Goal: Task Accomplishment & Management: Manage account settings

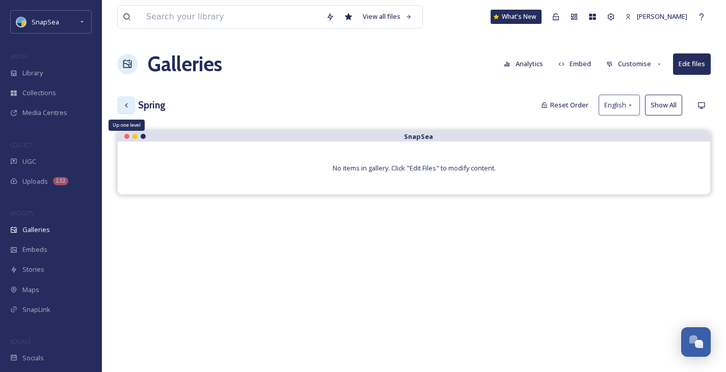
click at [128, 99] on div "Up one level" at bounding box center [126, 105] width 18 height 18
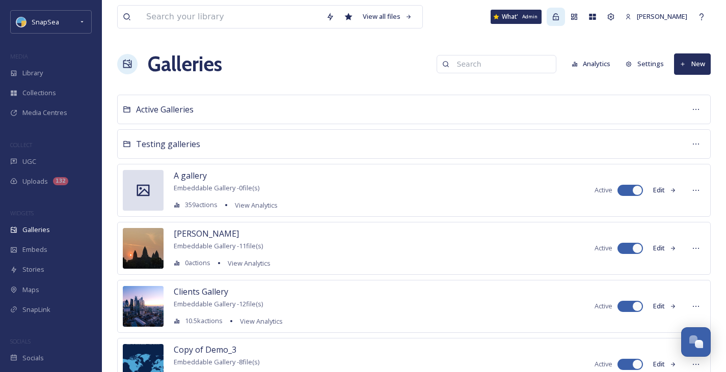
click at [556, 16] on icon at bounding box center [556, 17] width 8 height 8
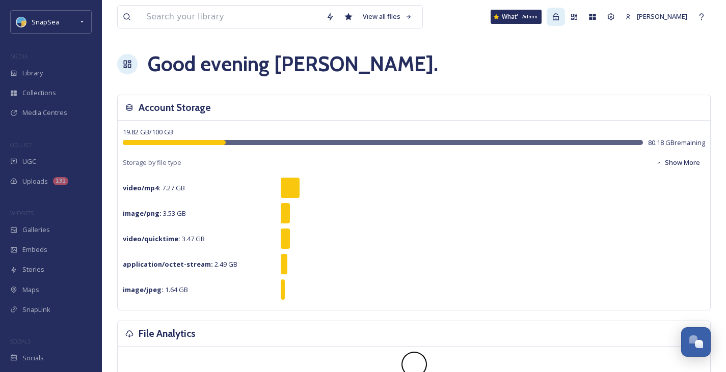
click at [554, 17] on icon at bounding box center [556, 17] width 8 height 8
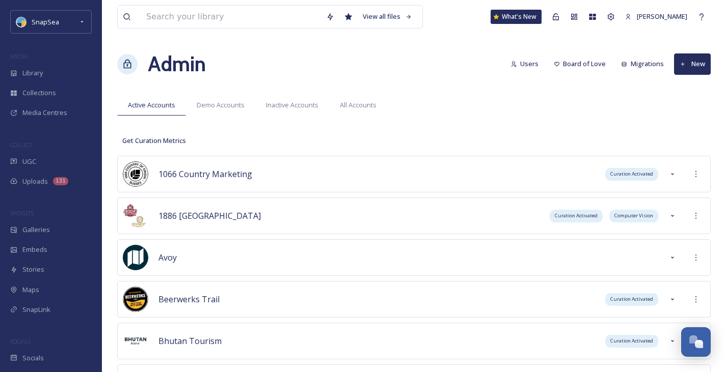
scroll to position [5335, 0]
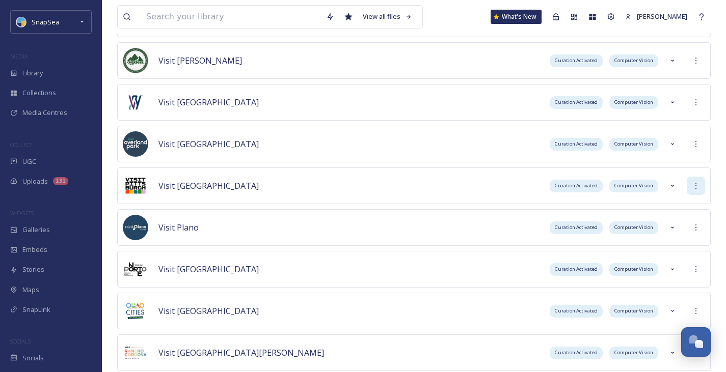
click at [689, 184] on div at bounding box center [696, 186] width 18 height 18
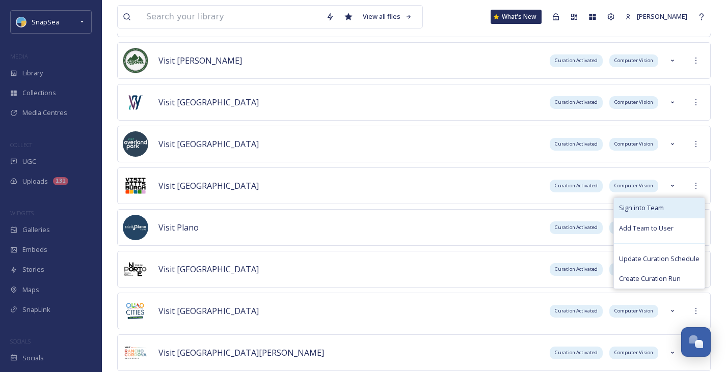
click at [646, 207] on span "Sign into Team" at bounding box center [641, 208] width 45 height 10
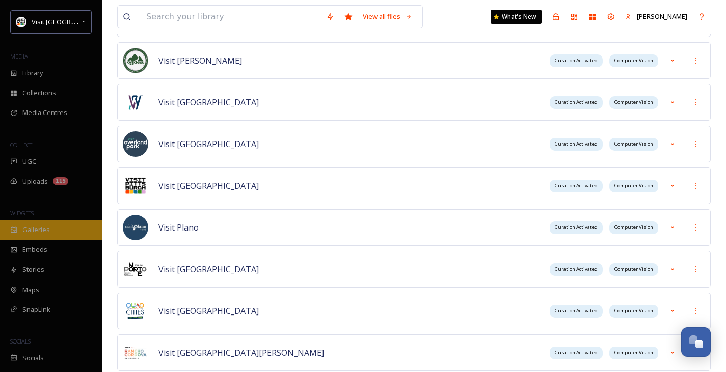
click at [60, 233] on div "Galleries" at bounding box center [51, 230] width 102 height 20
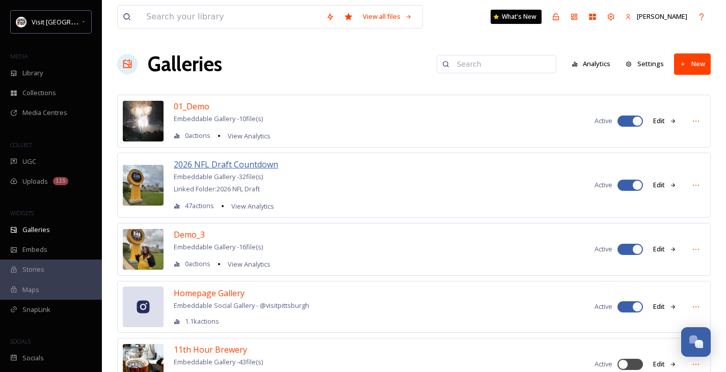
click at [237, 165] on span "2026 NFL Draft Countdown" at bounding box center [226, 164] width 104 height 11
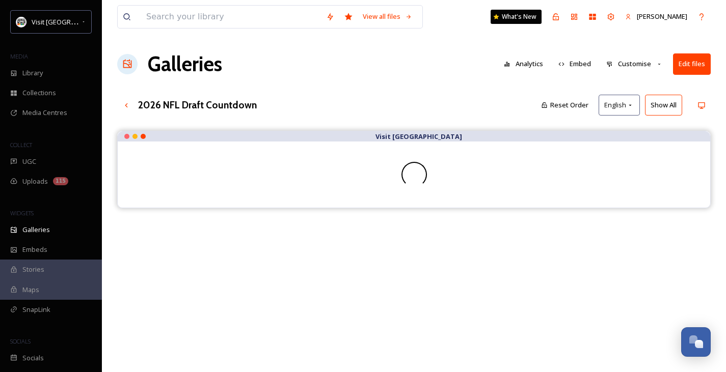
click at [656, 67] on button "Customise" at bounding box center [634, 64] width 67 height 20
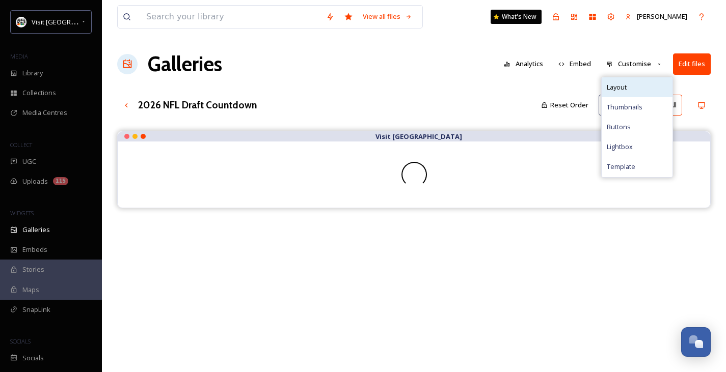
click at [647, 81] on div "Layout" at bounding box center [637, 87] width 71 height 20
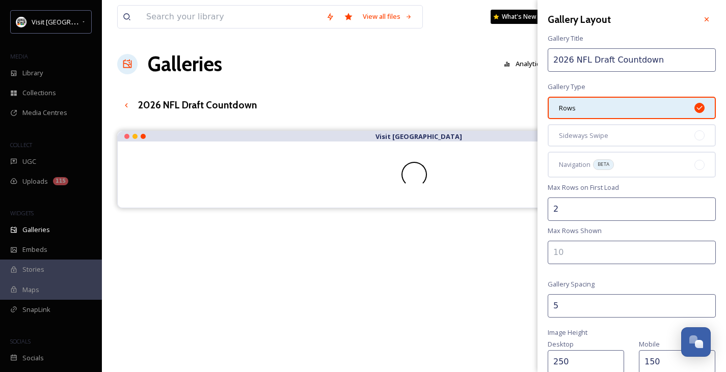
scroll to position [217, 0]
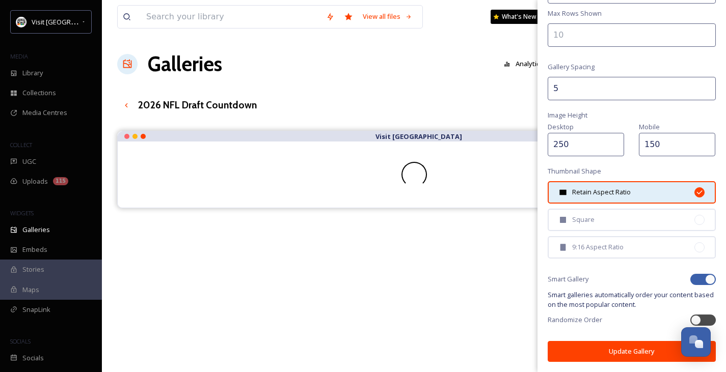
click at [705, 279] on div at bounding box center [710, 280] width 10 height 10
checkbox input "false"
click at [625, 347] on button "Update Gallery" at bounding box center [632, 351] width 168 height 21
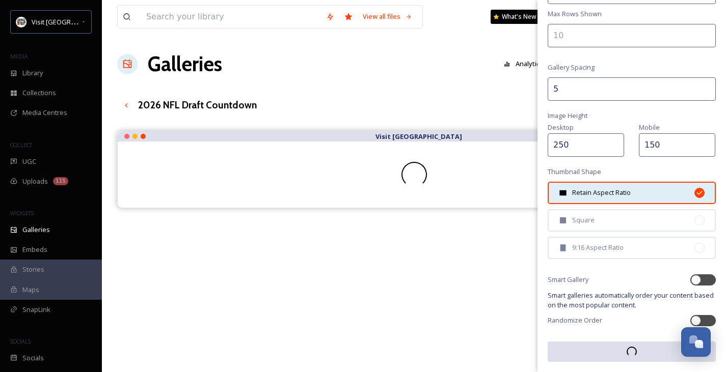
scroll to position [217, 0]
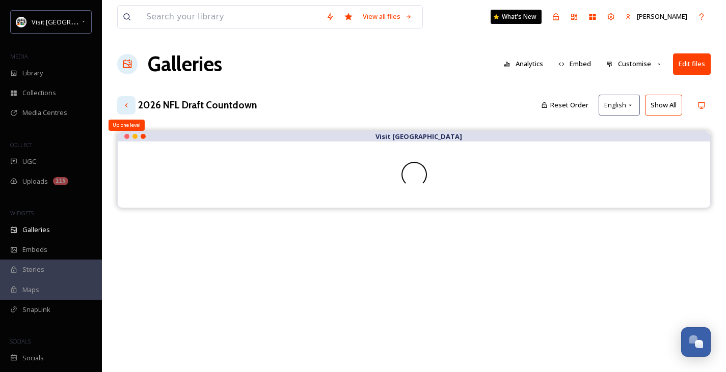
click at [131, 102] on div "Up one level" at bounding box center [126, 105] width 18 height 18
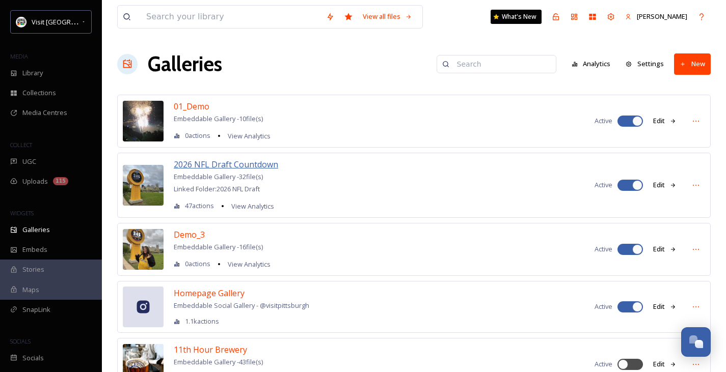
click at [241, 164] on span "2026 NFL Draft Countdown" at bounding box center [226, 164] width 104 height 11
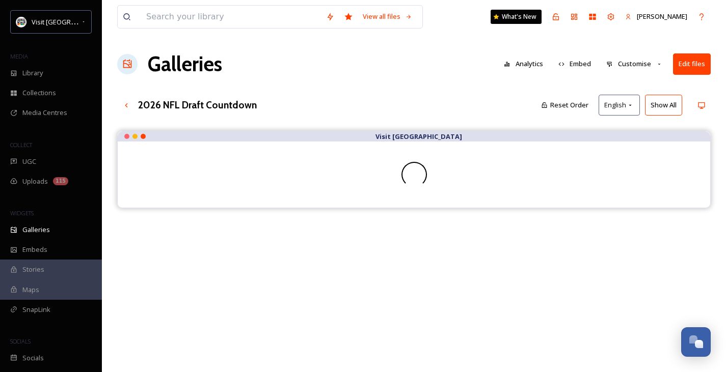
click at [568, 104] on button "Reset Order" at bounding box center [565, 105] width 58 height 20
click at [656, 109] on button "Show All" at bounding box center [663, 105] width 37 height 21
click at [126, 103] on icon at bounding box center [126, 105] width 8 height 8
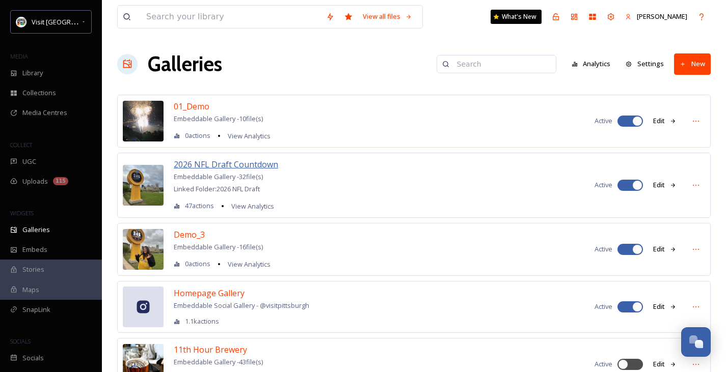
click at [237, 162] on span "2026 NFL Draft Countdown" at bounding box center [226, 164] width 104 height 11
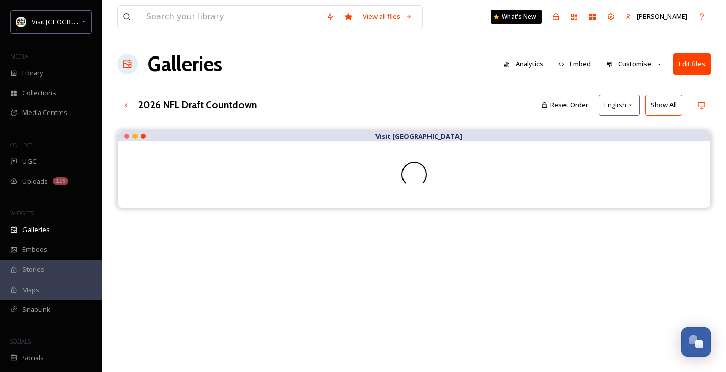
click at [643, 67] on button "Customise" at bounding box center [634, 64] width 67 height 20
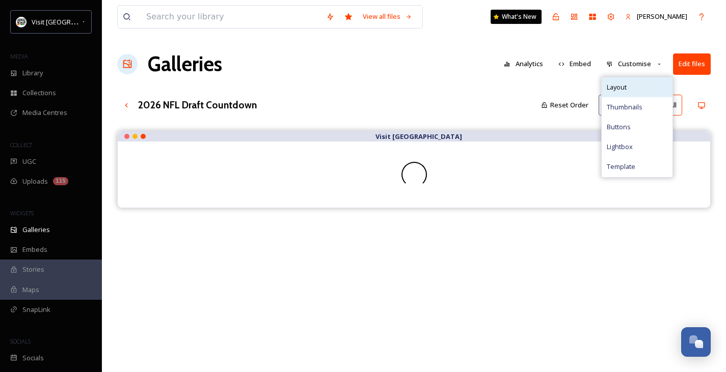
click at [638, 91] on div "Layout" at bounding box center [637, 87] width 71 height 20
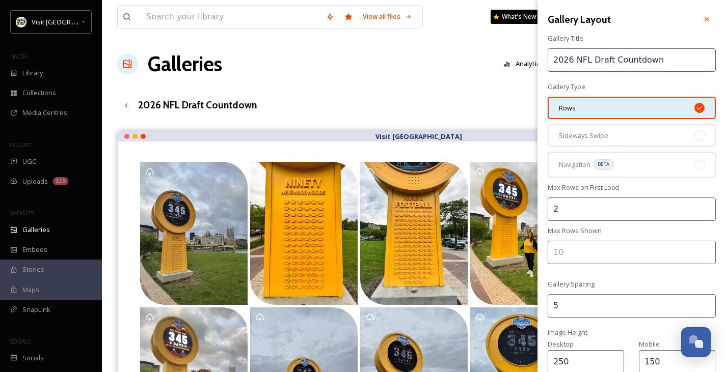
drag, startPoint x: 696, startPoint y: 17, endPoint x: 639, endPoint y: 58, distance: 70.2
click at [702, 17] on icon at bounding box center [706, 19] width 8 height 8
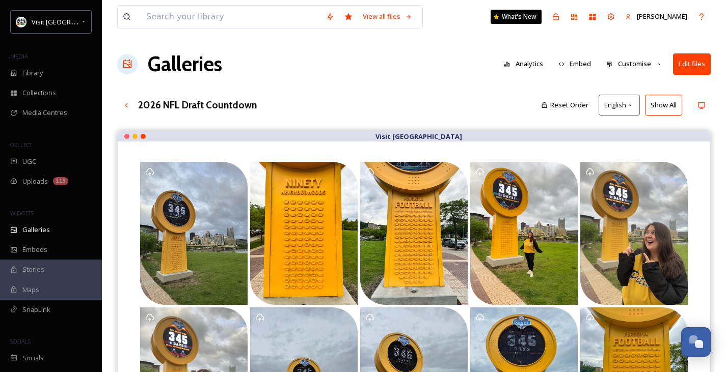
click at [429, 115] on div "2026 NFL Draft Countdown Reset Order English Show All" at bounding box center [413, 105] width 593 height 21
click at [130, 103] on div "Up one level" at bounding box center [126, 105] width 18 height 18
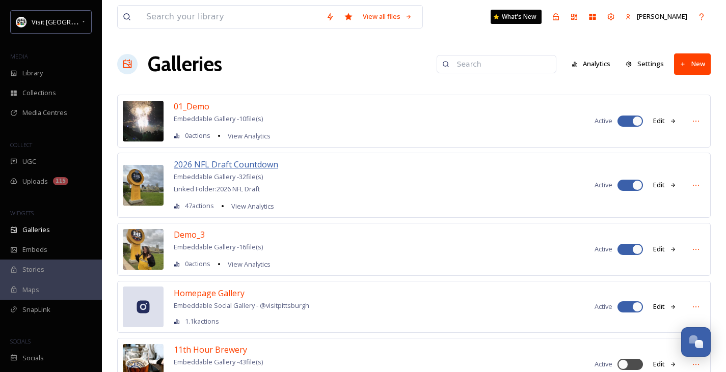
click at [246, 166] on span "2026 NFL Draft Countdown" at bounding box center [226, 164] width 104 height 11
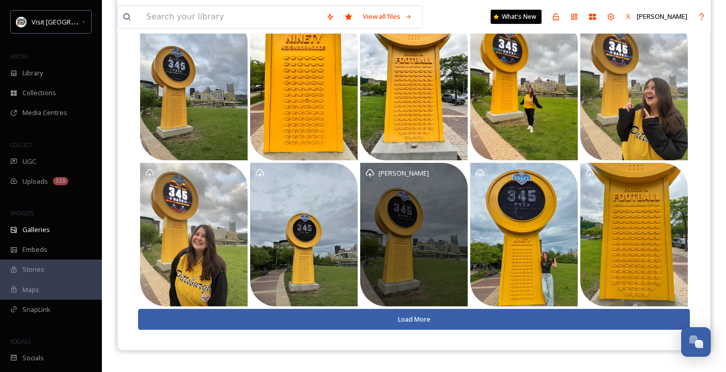
scroll to position [146, 0]
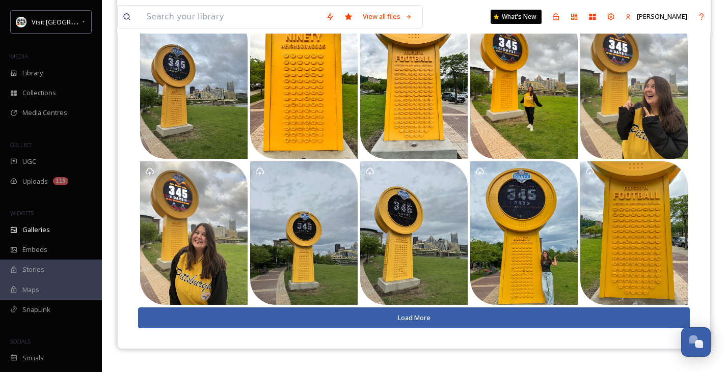
click at [383, 319] on button "Load More" at bounding box center [414, 318] width 552 height 21
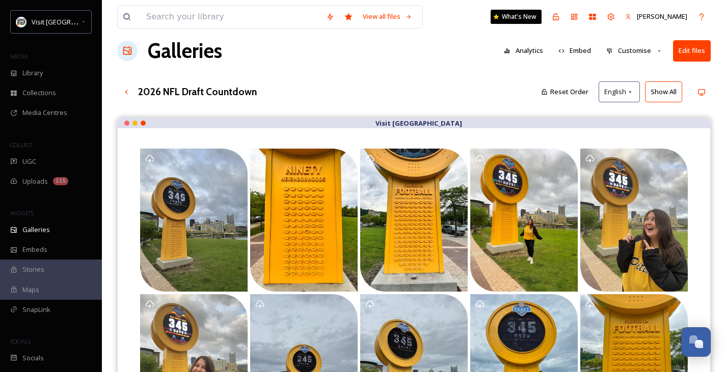
scroll to position [0, 0]
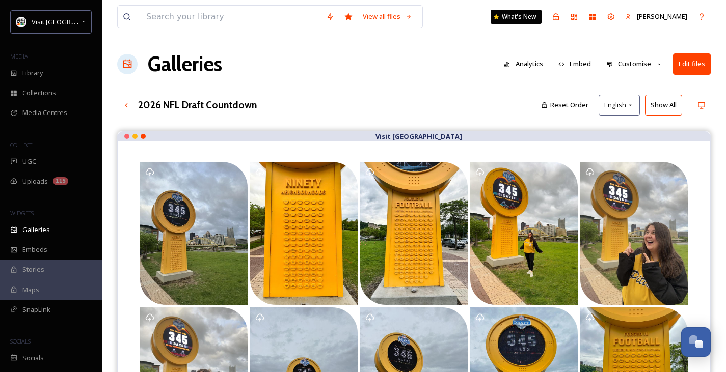
click at [642, 58] on button "Customise" at bounding box center [634, 64] width 67 height 20
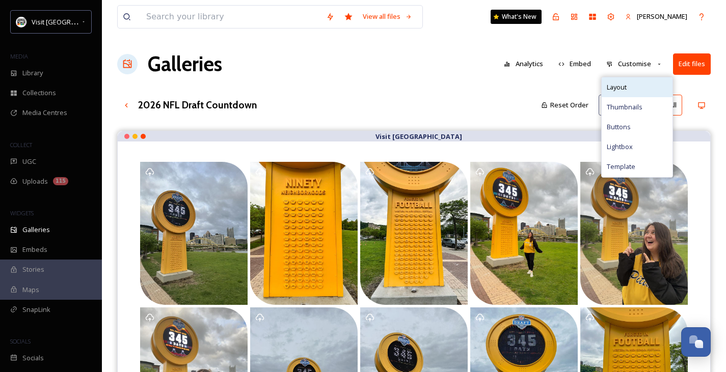
click at [623, 88] on span "Layout" at bounding box center [617, 88] width 20 height 10
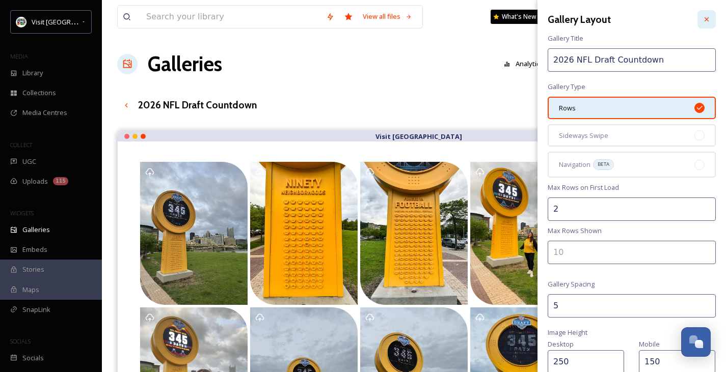
click at [703, 18] on div at bounding box center [706, 19] width 18 height 18
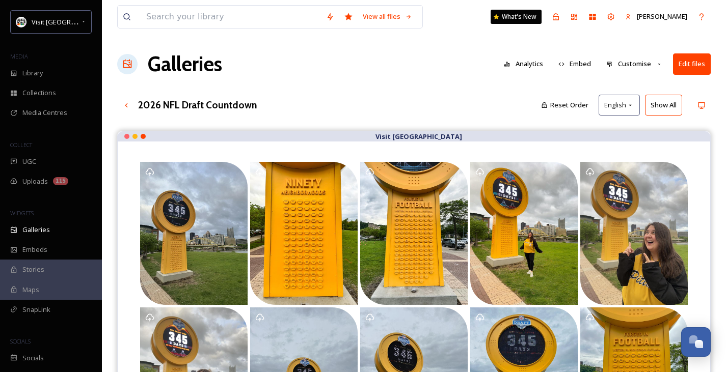
click at [638, 65] on button "Customise" at bounding box center [634, 64] width 67 height 20
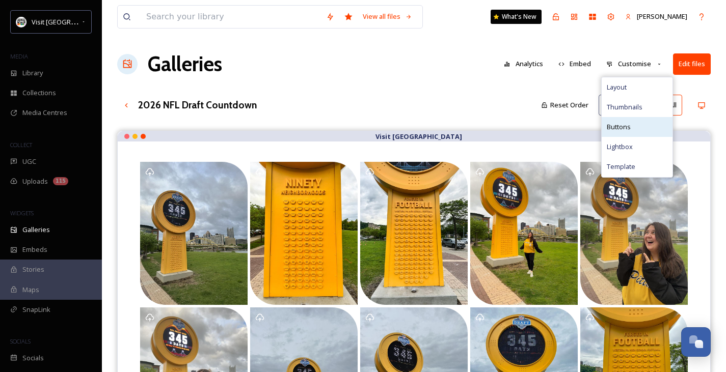
click at [625, 135] on div "Buttons" at bounding box center [637, 127] width 71 height 20
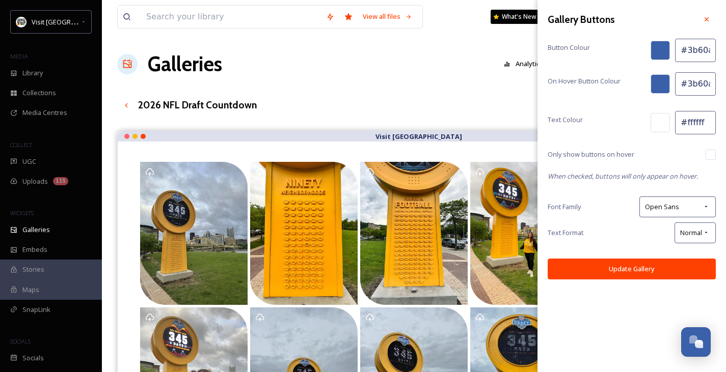
click at [661, 52] on div at bounding box center [659, 50] width 19 height 19
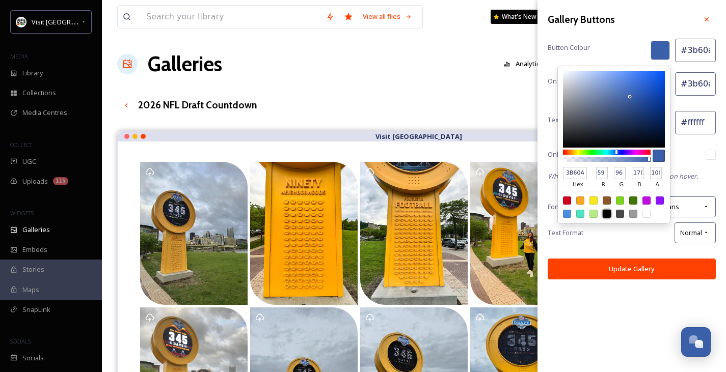
drag, startPoint x: 609, startPoint y: 216, endPoint x: 619, endPoint y: 199, distance: 19.7
click at [609, 216] on div at bounding box center [607, 214] width 8 height 8
type input "#000000"
type input "000000"
type input "0"
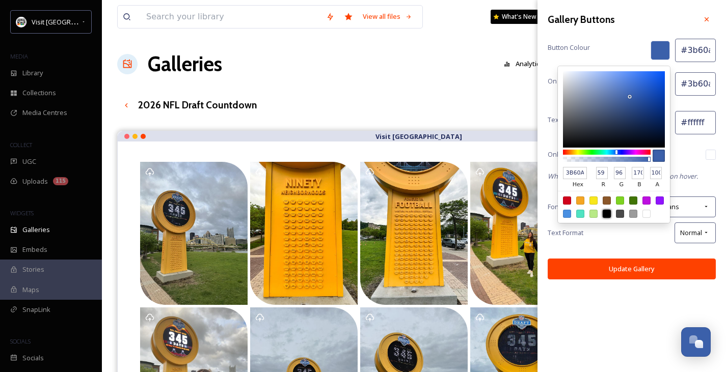
type input "0"
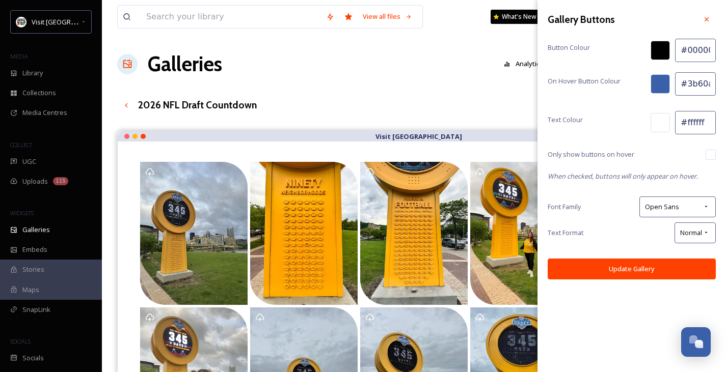
click at [680, 69] on div "Gallery Buttons Button Colour #000000 On Hover Button Colour #3b60aa Text Colou…" at bounding box center [631, 145] width 188 height 290
click at [665, 77] on div at bounding box center [659, 83] width 19 height 19
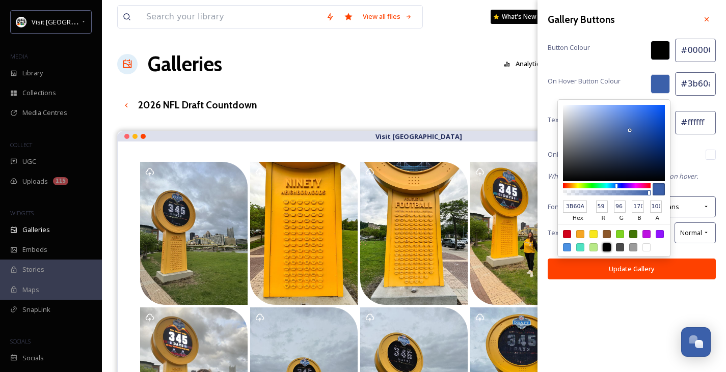
click at [608, 248] on div at bounding box center [607, 247] width 8 height 8
type input "#000000"
type input "000000"
type input "0"
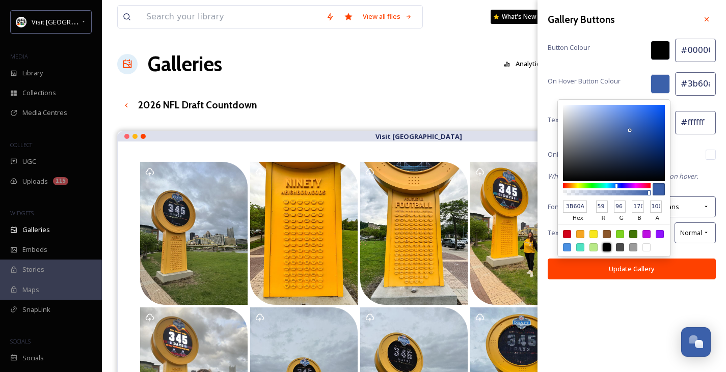
type input "0"
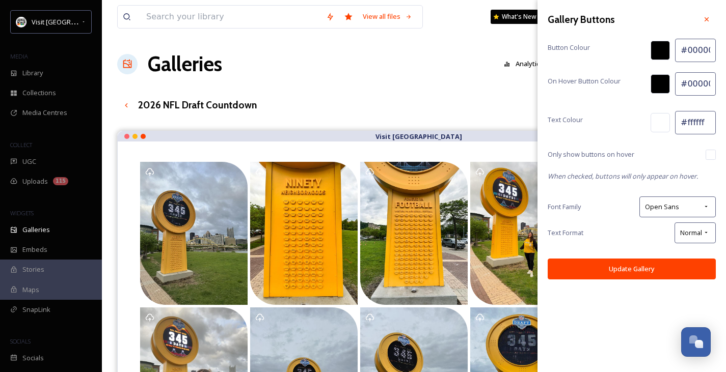
click at [674, 267] on button "Update Gallery" at bounding box center [632, 269] width 168 height 21
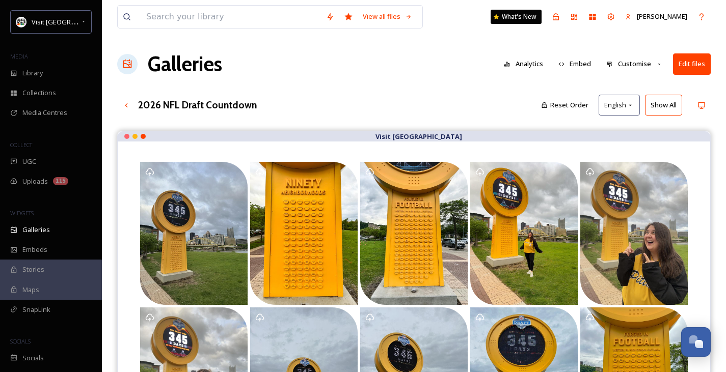
click at [697, 63] on button "Edit files" at bounding box center [692, 63] width 38 height 21
click at [429, 114] on div "2026 NFL Draft Countdown Reset Order English Show All" at bounding box center [413, 105] width 593 height 21
click at [61, 68] on div "Library" at bounding box center [51, 73] width 102 height 20
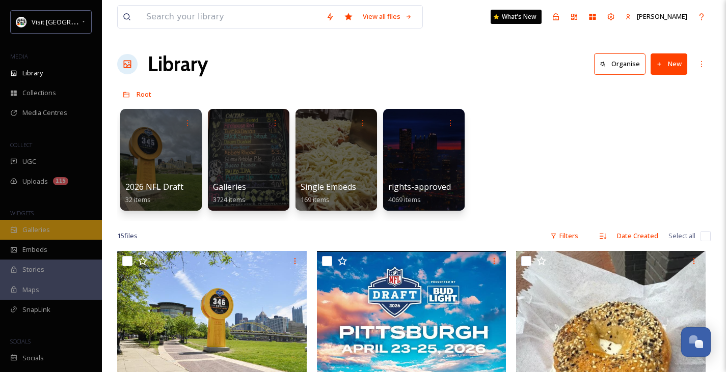
click at [29, 234] on span "Galleries" at bounding box center [36, 230] width 28 height 10
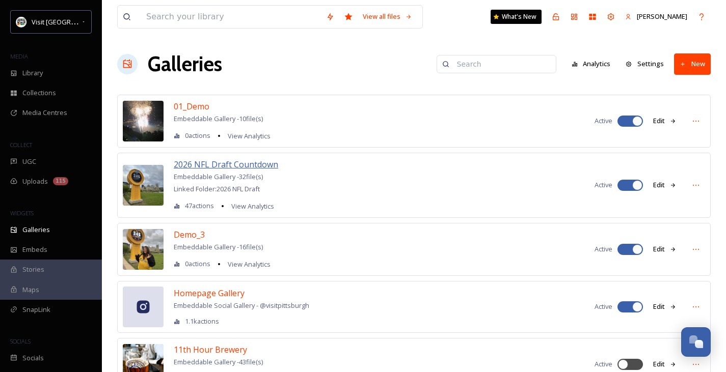
click at [259, 169] on span "2026 NFL Draft Countdown" at bounding box center [226, 164] width 104 height 11
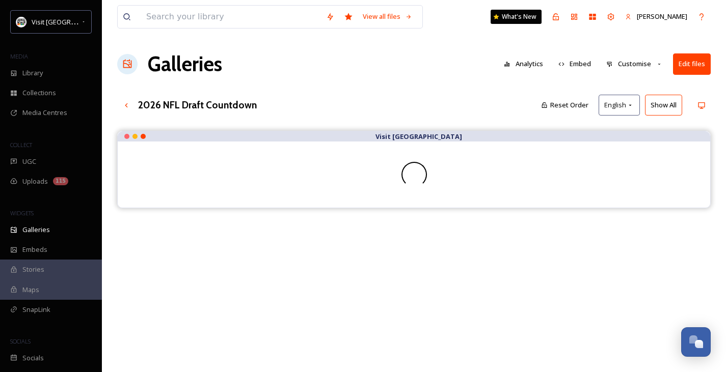
click at [698, 68] on button "Edit files" at bounding box center [692, 63] width 38 height 21
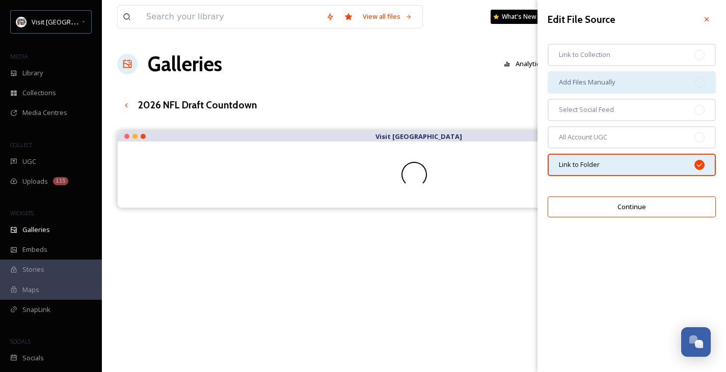
click at [640, 86] on div "Add Files Manually" at bounding box center [632, 82] width 168 height 22
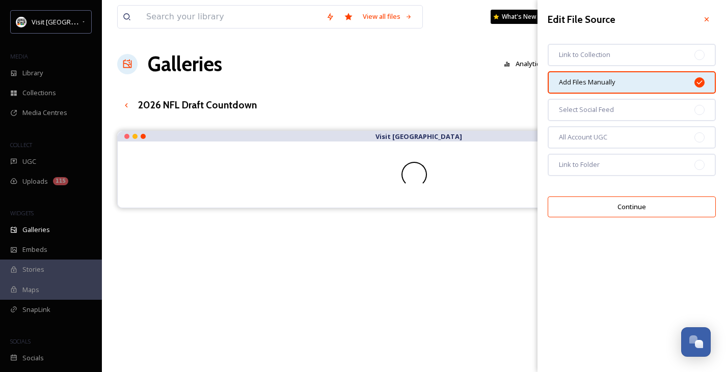
click at [616, 202] on button "Continue" at bounding box center [632, 207] width 168 height 21
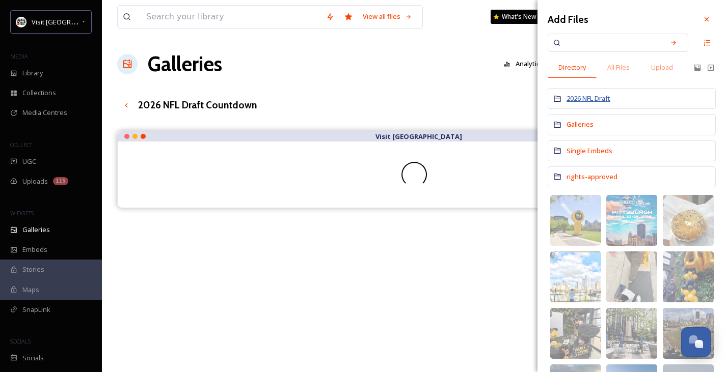
click at [597, 97] on span "2026 NFL Draft" at bounding box center [588, 98] width 44 height 9
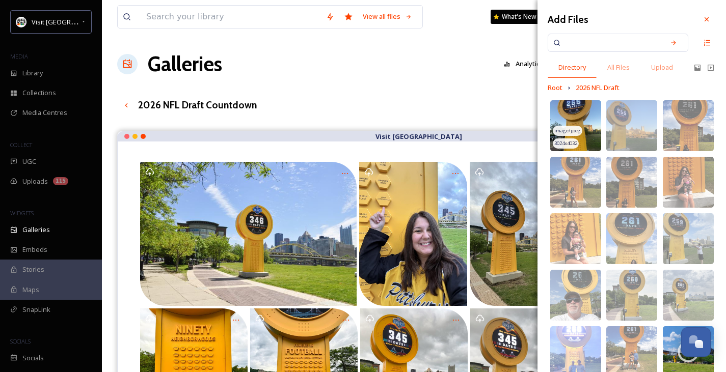
click at [576, 134] on span "image/jpeg" at bounding box center [567, 130] width 26 height 7
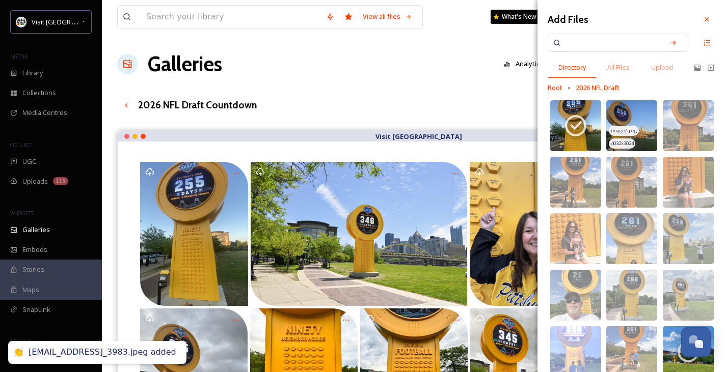
drag, startPoint x: 639, startPoint y: 127, endPoint x: 646, endPoint y: 128, distance: 7.1
click at [639, 128] on img at bounding box center [631, 125] width 51 height 51
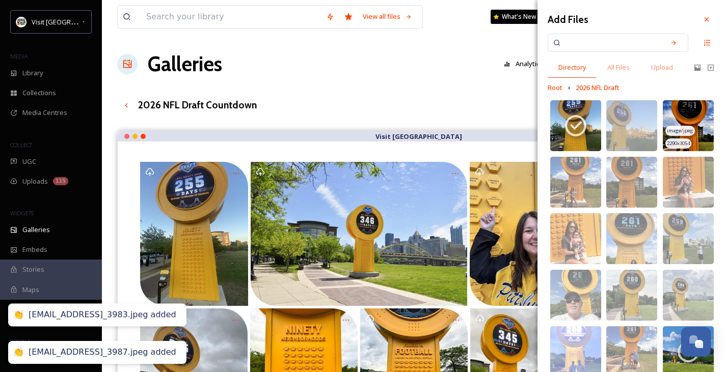
click at [676, 127] on span "image/jpeg" at bounding box center [680, 130] width 26 height 7
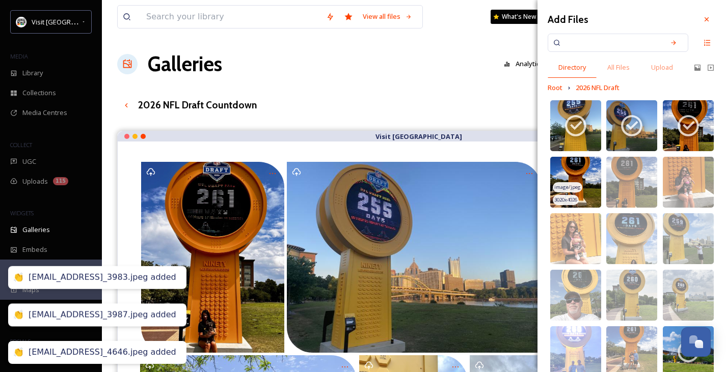
drag, startPoint x: 576, startPoint y: 181, endPoint x: 585, endPoint y: 181, distance: 9.7
click at [576, 181] on img at bounding box center [575, 182] width 51 height 51
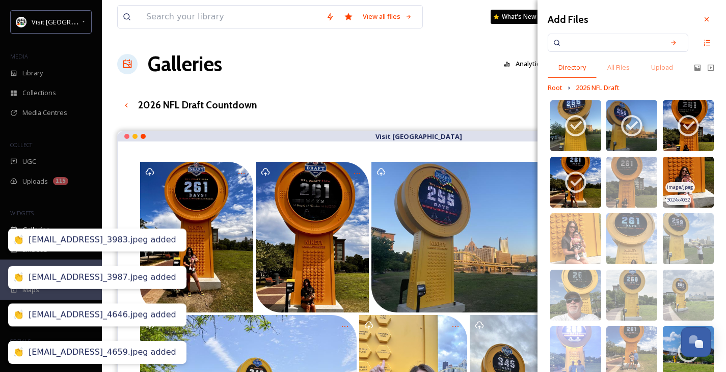
drag, startPoint x: 642, startPoint y: 176, endPoint x: 673, endPoint y: 181, distance: 32.1
click at [643, 176] on img at bounding box center [631, 182] width 51 height 51
click at [676, 180] on img at bounding box center [688, 182] width 51 height 51
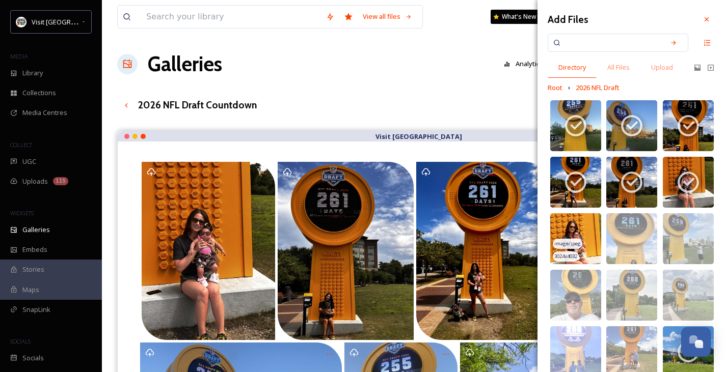
click at [582, 232] on img at bounding box center [575, 238] width 51 height 51
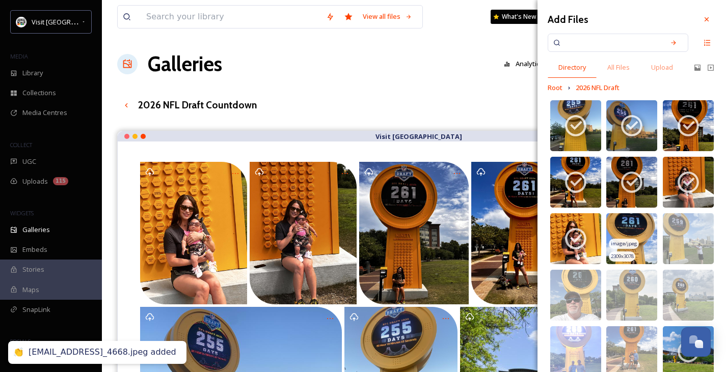
click at [638, 232] on img at bounding box center [631, 238] width 51 height 51
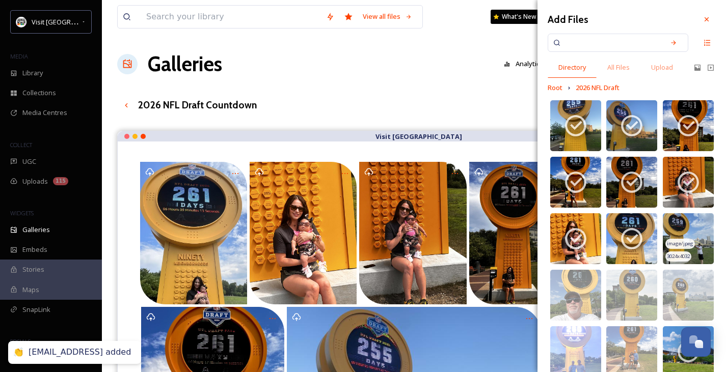
click at [679, 238] on img at bounding box center [688, 238] width 51 height 51
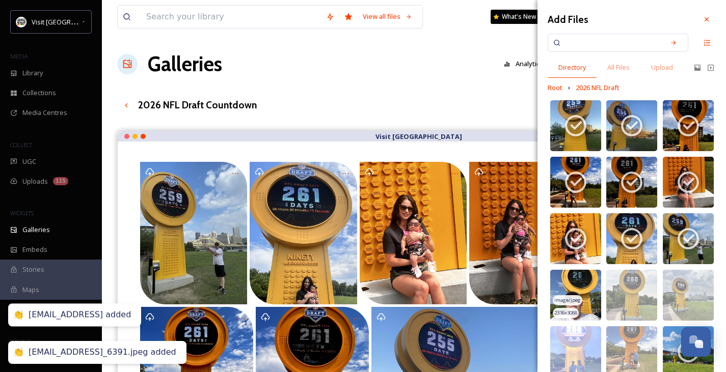
click at [584, 296] on img at bounding box center [575, 295] width 51 height 51
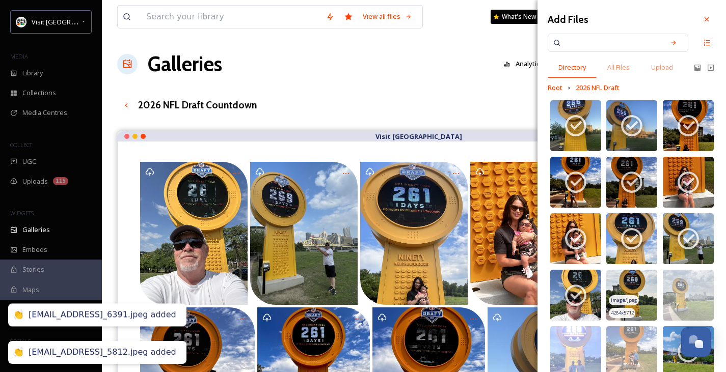
click at [635, 289] on img at bounding box center [631, 295] width 51 height 51
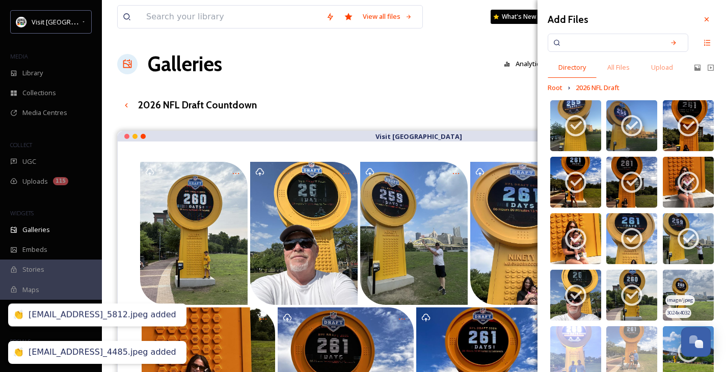
click at [677, 291] on img at bounding box center [688, 295] width 51 height 51
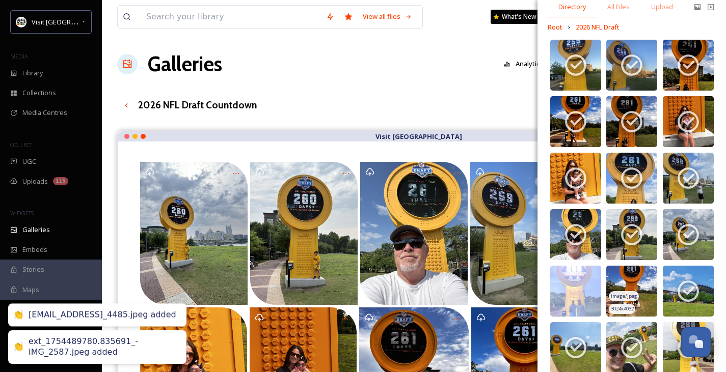
scroll to position [71, 0]
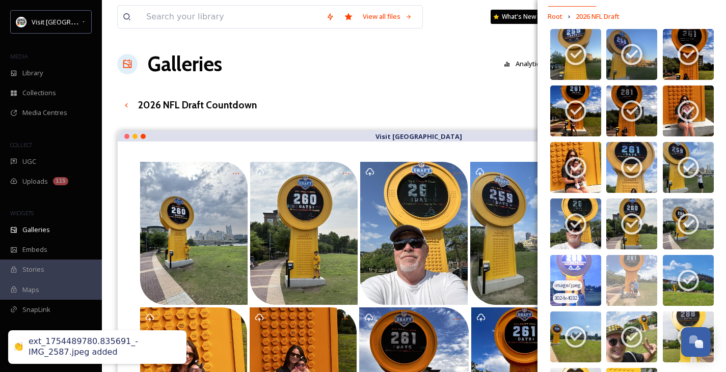
click at [568, 279] on img at bounding box center [575, 280] width 51 height 51
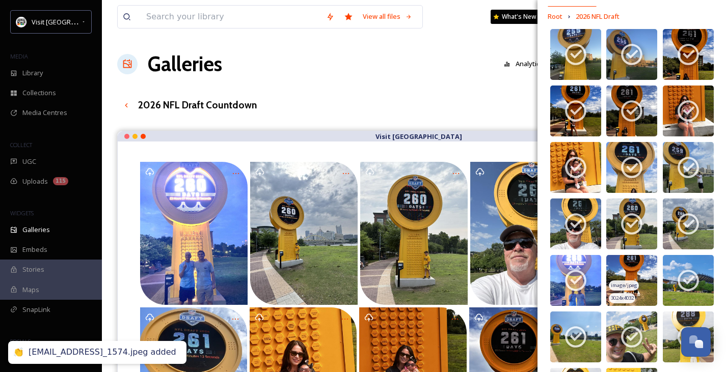
click at [625, 281] on div "image/jpeg" at bounding box center [624, 286] width 30 height 11
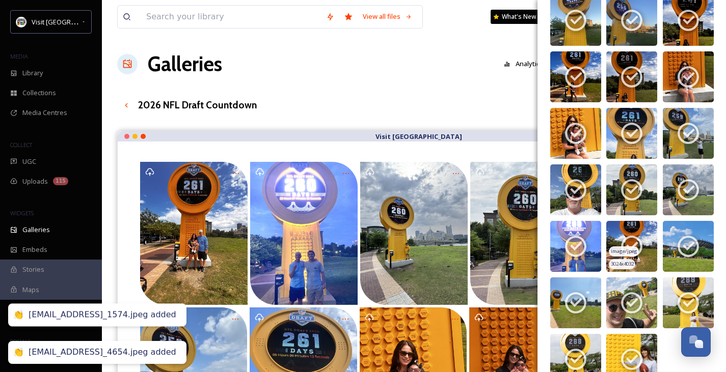
scroll to position [151, 0]
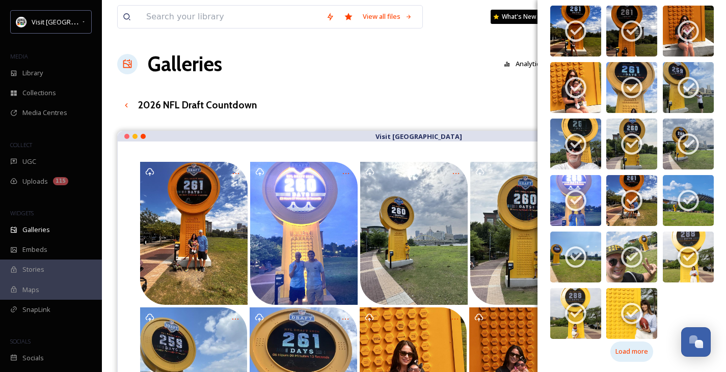
click at [639, 354] on span "Load more" at bounding box center [631, 352] width 33 height 10
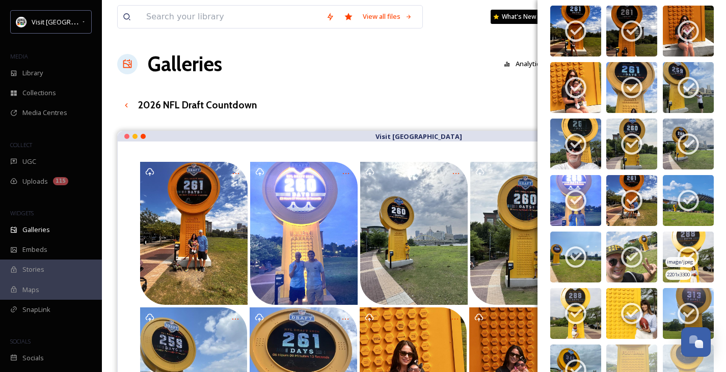
scroll to position [357, 0]
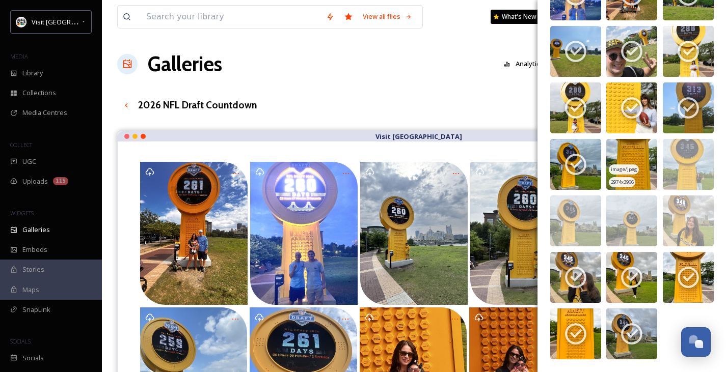
click at [623, 163] on img at bounding box center [631, 164] width 51 height 51
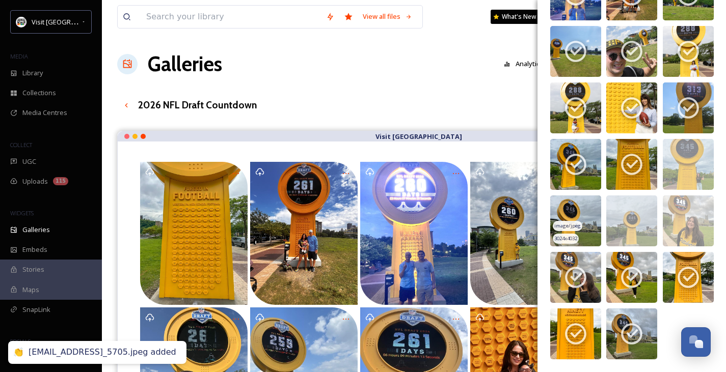
click at [567, 220] on img at bounding box center [575, 221] width 51 height 51
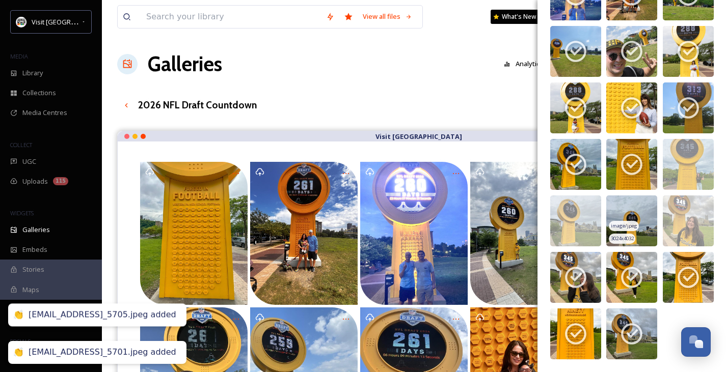
click at [618, 220] on img at bounding box center [631, 221] width 51 height 51
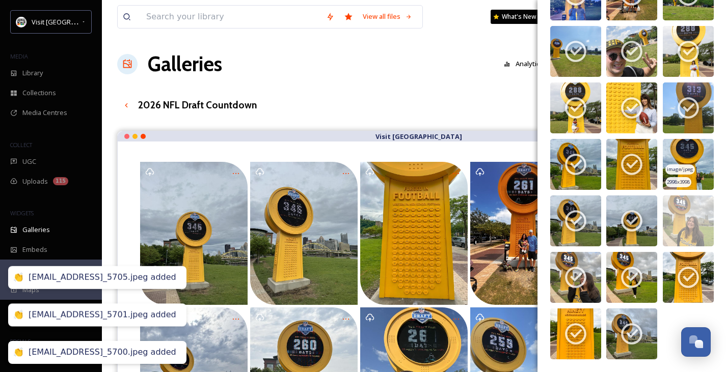
click at [694, 152] on img at bounding box center [688, 164] width 51 height 51
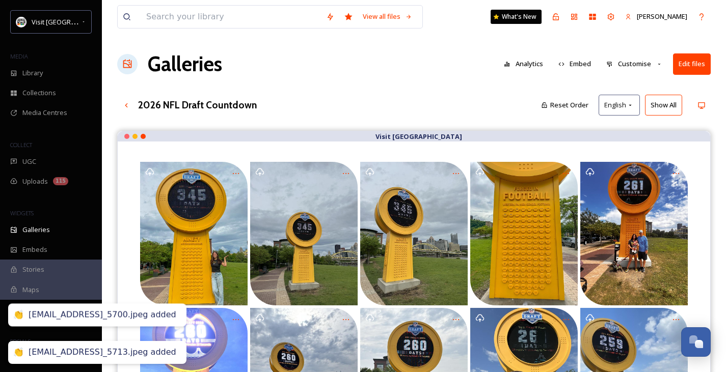
click at [375, 117] on div "View all files What's New Cody Dillabough Galleries Analytics Embed Customise E…" at bounding box center [414, 259] width 624 height 519
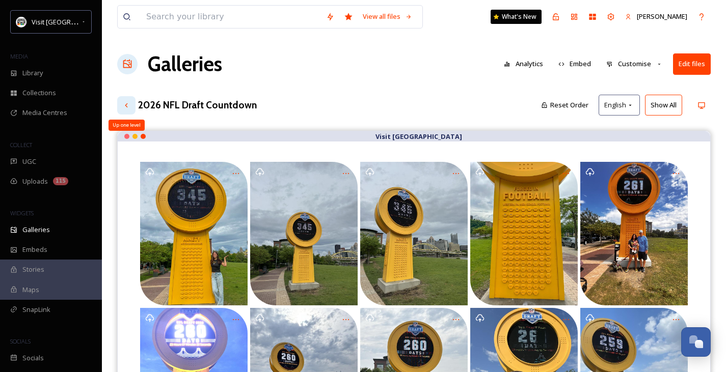
click at [123, 101] on icon at bounding box center [126, 105] width 8 height 8
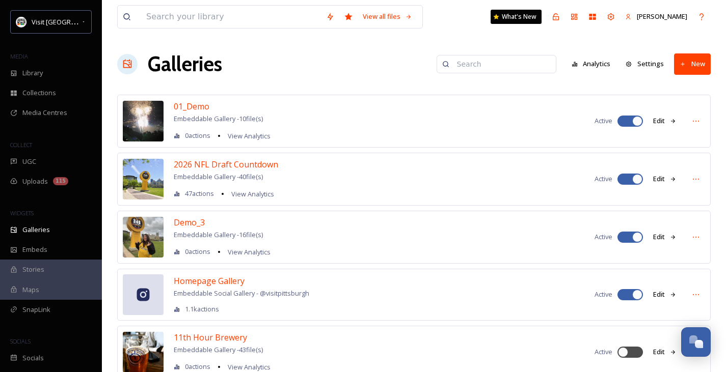
click at [224, 170] on div "2026 NFL Draft Countdown Embeddable Gallery - 40 file(s) 47 actions View Analyt…" at bounding box center [226, 179] width 104 height 42
click at [229, 162] on span "2026 NFL Draft Countdown" at bounding box center [226, 164] width 104 height 11
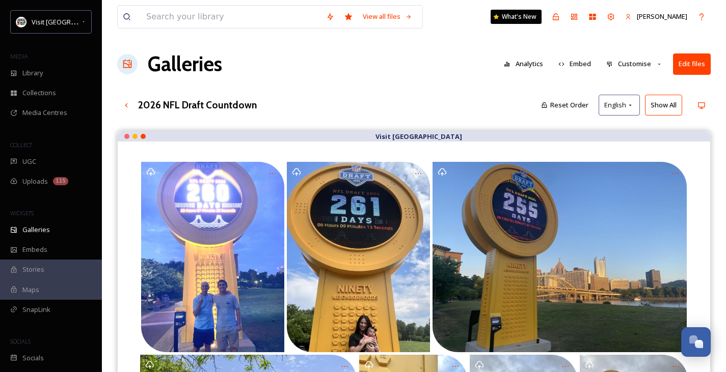
scroll to position [186, 0]
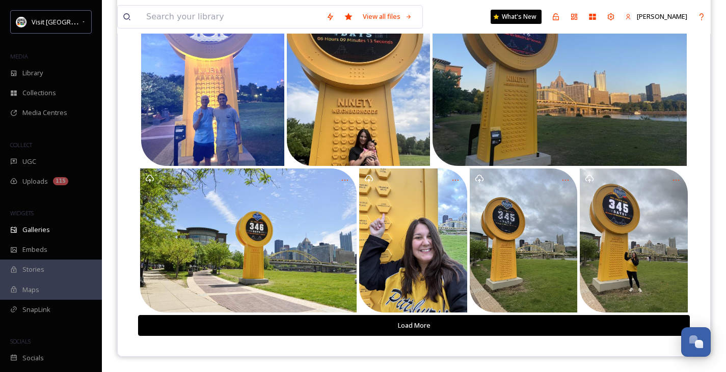
click at [452, 314] on div "Load More" at bounding box center [414, 156] width 552 height 361
click at [446, 324] on button "Load More" at bounding box center [414, 325] width 552 height 21
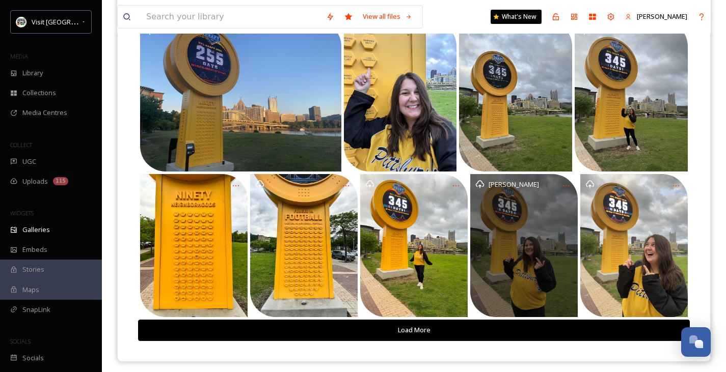
scroll to position [329, 0]
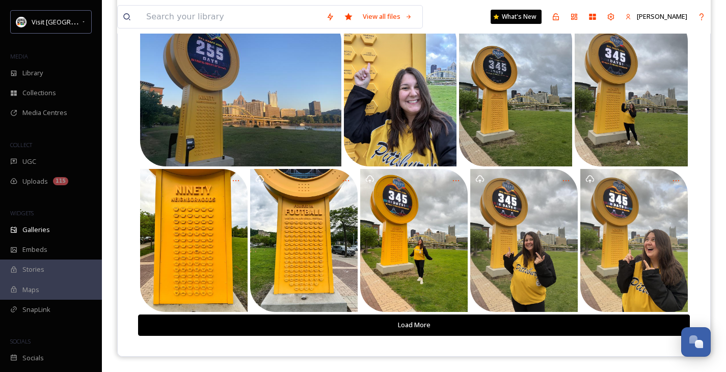
click at [537, 330] on button "Load More" at bounding box center [414, 325] width 552 height 21
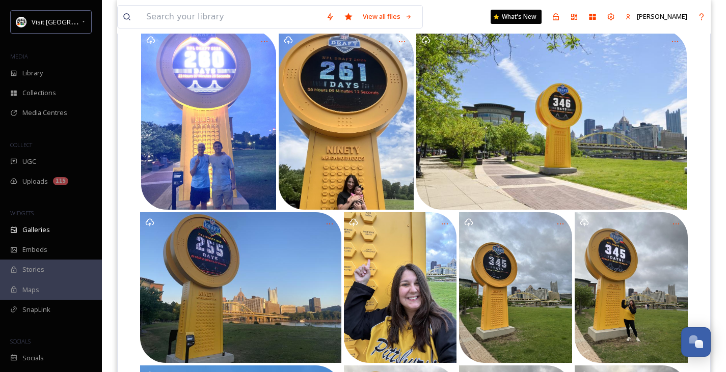
scroll to position [0, 0]
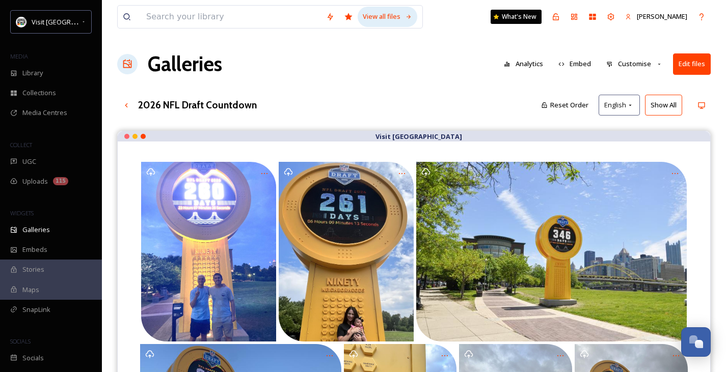
drag, startPoint x: 346, startPoint y: 259, endPoint x: 404, endPoint y: 25, distance: 240.4
click at [125, 103] on icon at bounding box center [126, 105] width 8 height 8
